Goal: Navigation & Orientation: Go to known website

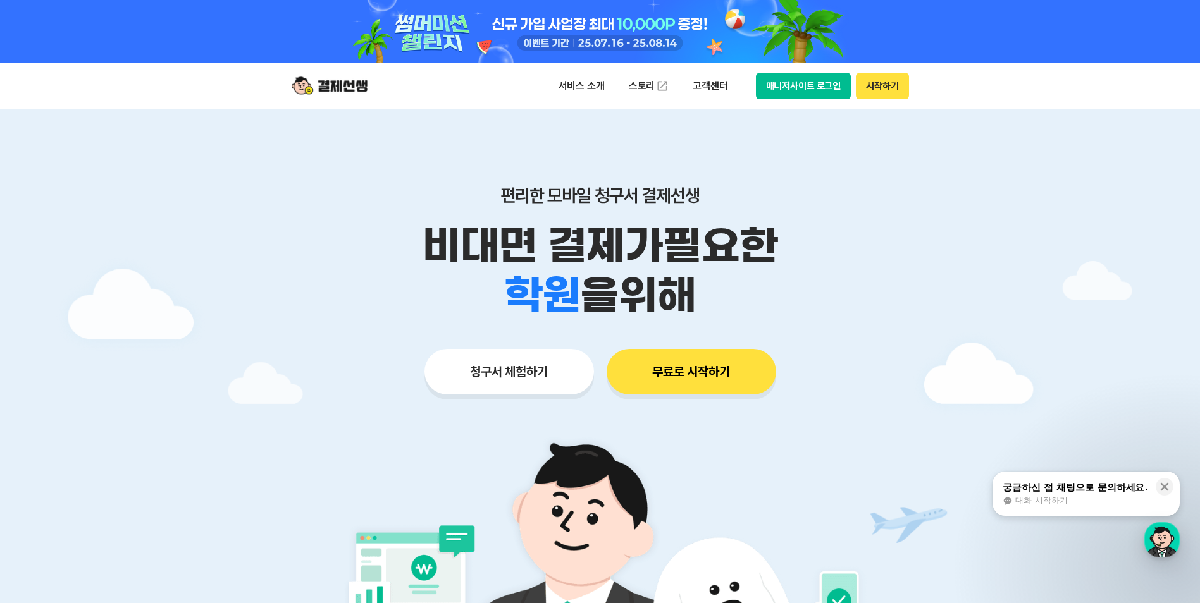
click at [830, 54] on div at bounding box center [600, 31] width 648 height 63
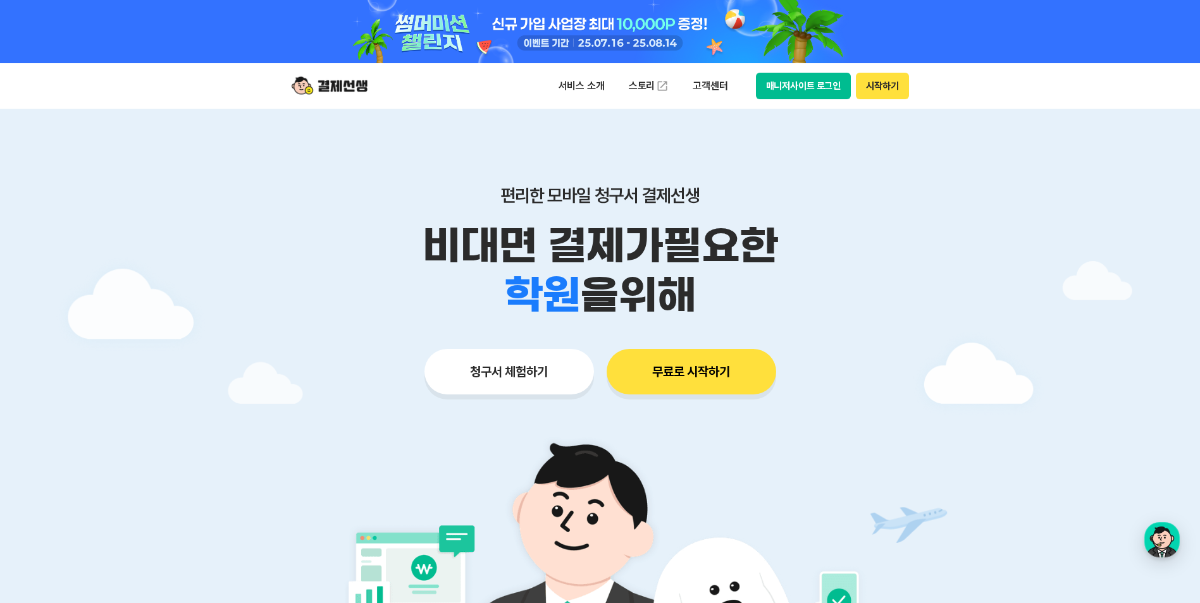
click at [822, 85] on button "매니저사이트 로그인" at bounding box center [804, 86] width 96 height 27
